Goal: Information Seeking & Learning: Learn about a topic

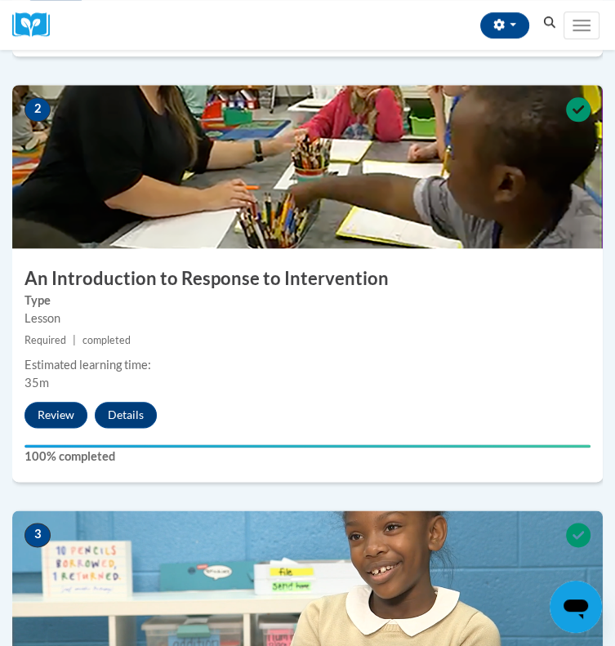
scroll to position [738, 0]
click at [0, 0] on span "My Learning" at bounding box center [0, 0] width 0 height 0
click at [0, 0] on span "My Course Progress" at bounding box center [0, 0] width 0 height 0
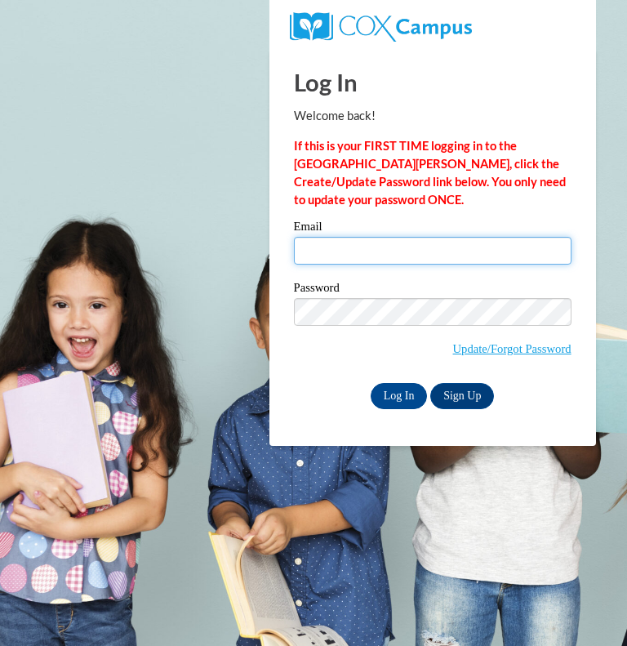
click at [395, 248] on input "Email" at bounding box center [433, 251] width 278 height 28
type input "tiffani.jones@pioneerresa.org"
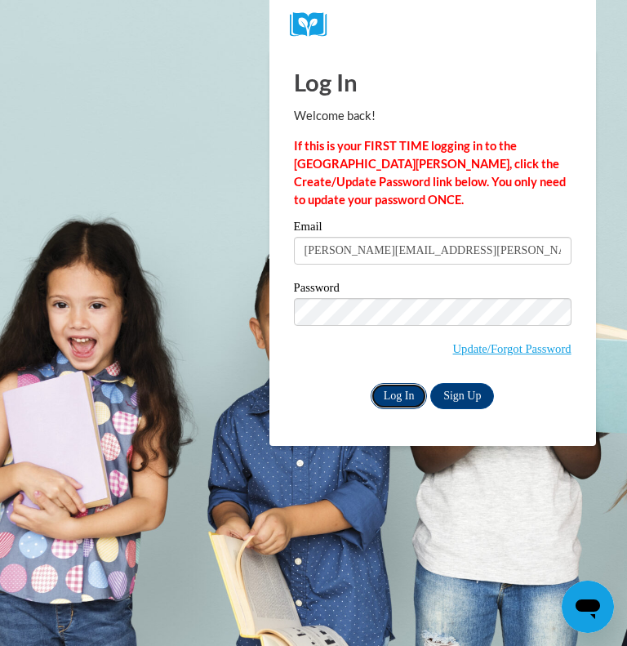
click at [402, 395] on input "Log In" at bounding box center [399, 396] width 57 height 26
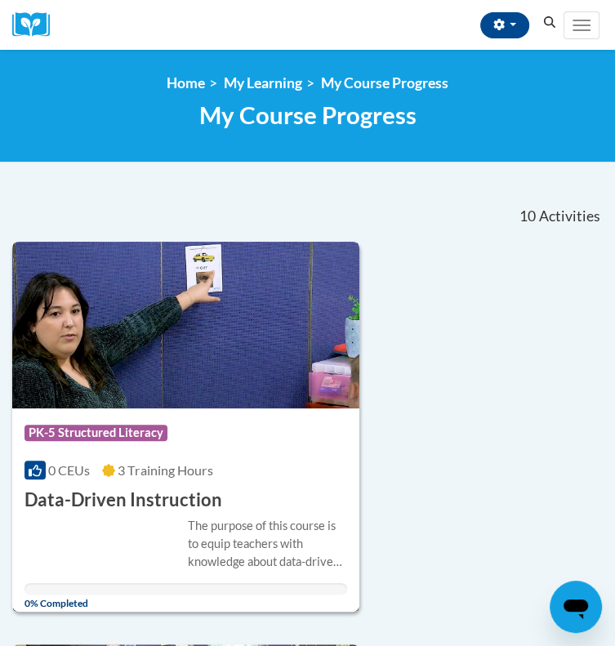
click at [185, 492] on h3 "Data-Driven Instruction" at bounding box center [123, 499] width 198 height 25
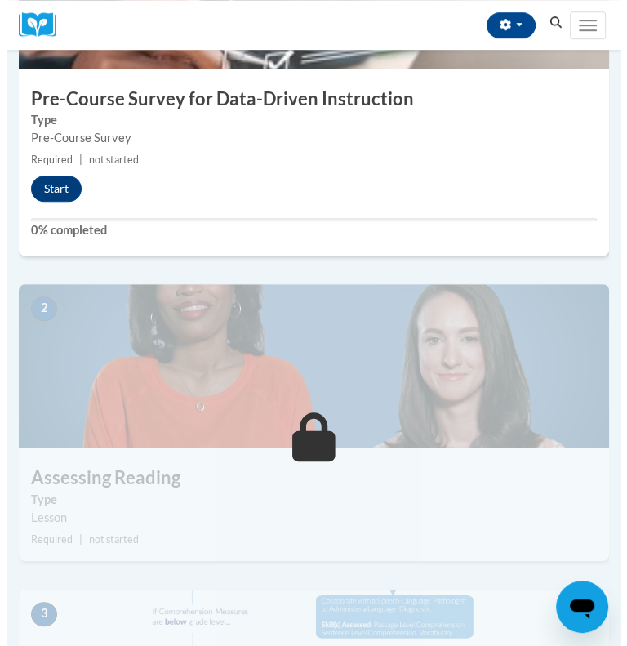
scroll to position [219, 0]
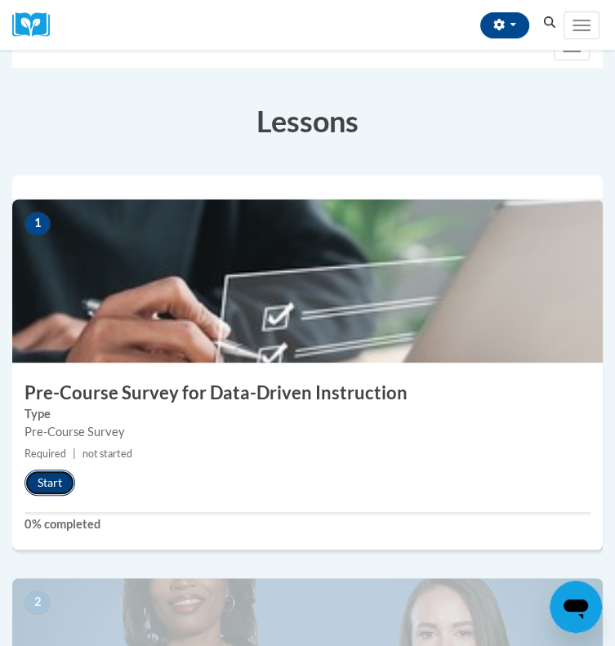
click at [47, 490] on button "Start" at bounding box center [49, 482] width 51 height 26
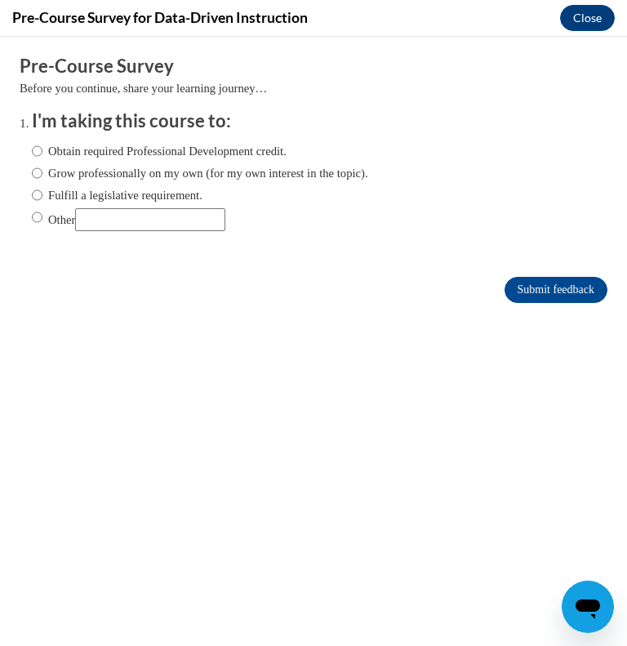
scroll to position [0, 0]
click at [162, 212] on input "Other" at bounding box center [150, 219] width 150 height 23
type input "GaTAPP"
click at [514, 288] on input "Submit feedback" at bounding box center [556, 290] width 103 height 26
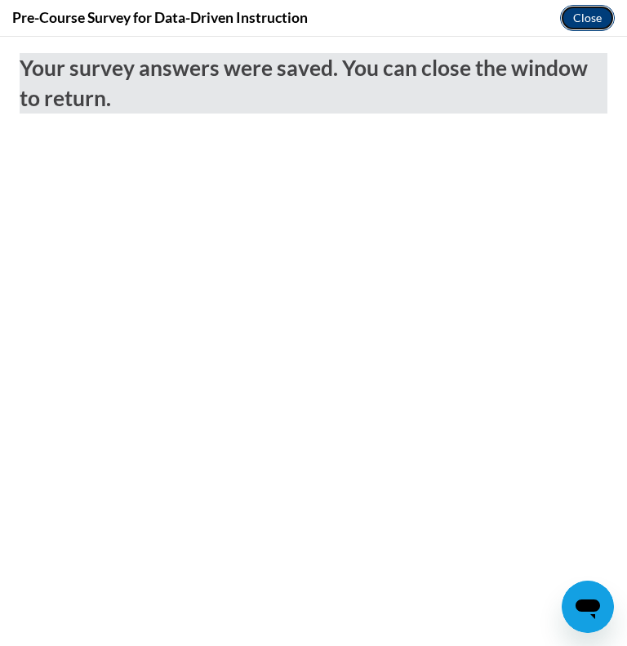
click at [590, 23] on button "Close" at bounding box center [587, 18] width 55 height 26
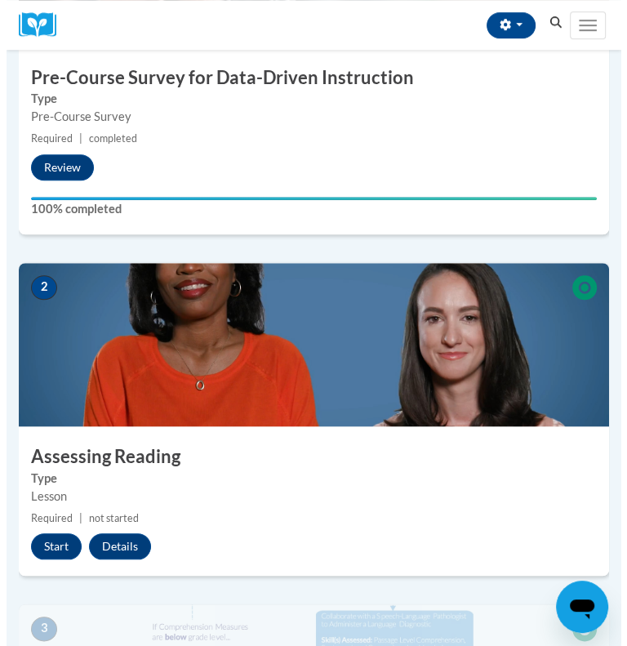
scroll to position [532, 0]
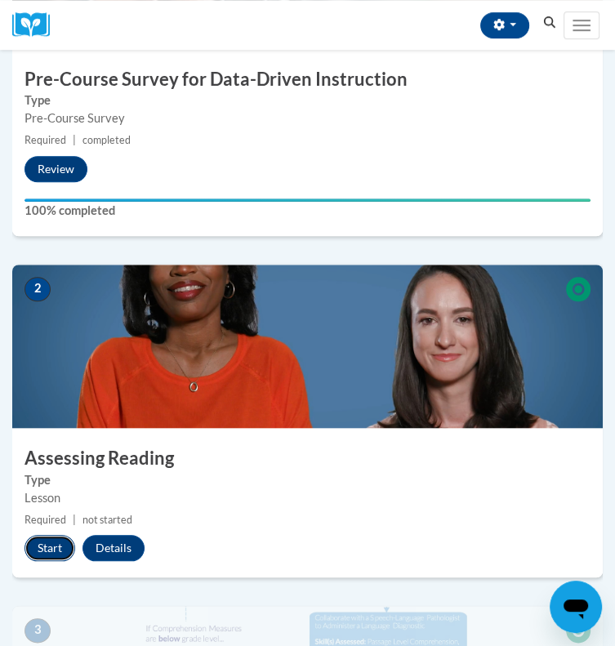
click at [47, 551] on button "Start" at bounding box center [49, 548] width 51 height 26
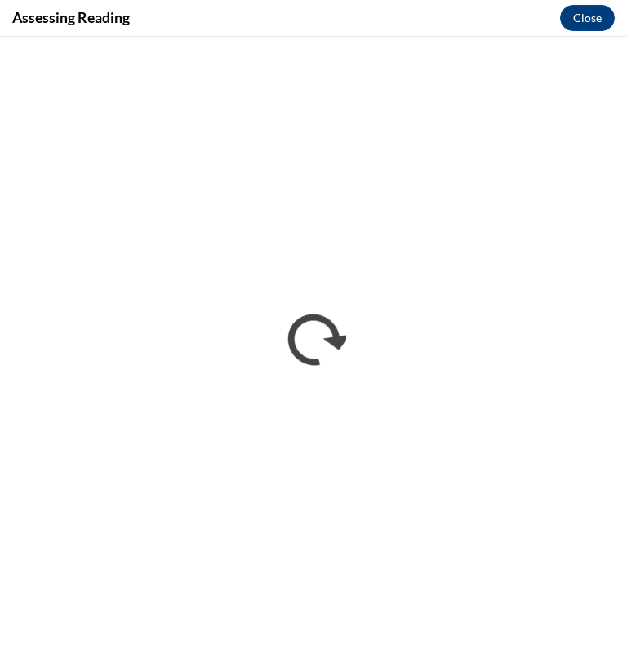
scroll to position [0, 0]
